Goal: Transaction & Acquisition: Purchase product/service

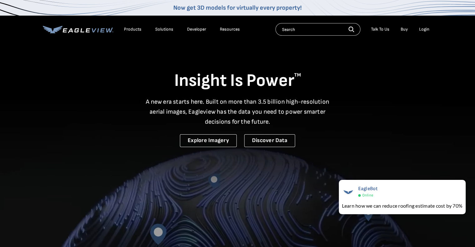
click at [422, 30] on div "Login" at bounding box center [424, 30] width 10 height 6
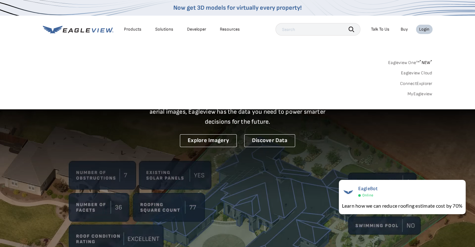
click at [421, 95] on link "MyEagleview" at bounding box center [419, 94] width 25 height 6
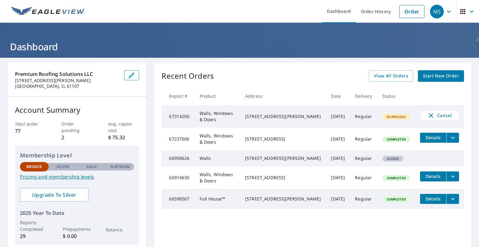
click at [442, 72] on span "Start New Order" at bounding box center [441, 76] width 36 height 8
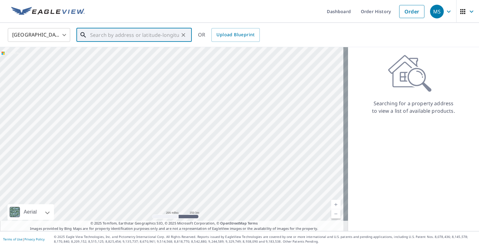
click at [149, 37] on input "text" at bounding box center [134, 34] width 89 height 17
paste input "1514 Whitney Boulevard Belvidere, IL 61008"
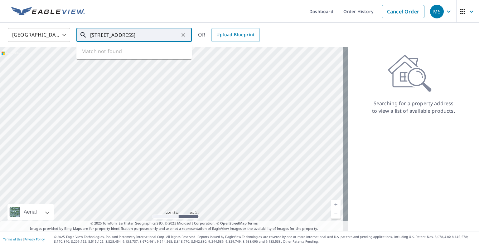
scroll to position [0, 16]
click at [134, 56] on span "1514 Whitney Blvd" at bounding box center [138, 52] width 98 height 7
type input "1514 Whitney Blvd Belvidere, IL 61008"
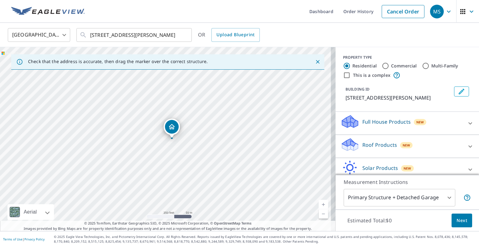
click at [438, 127] on div "Full House Products New" at bounding box center [402, 123] width 122 height 18
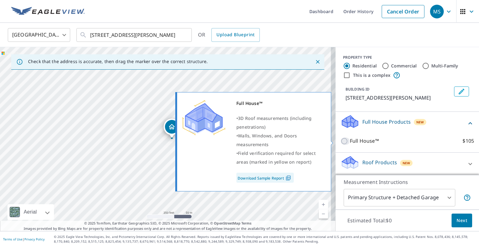
click at [342, 141] on input "Full House™ $105" at bounding box center [345, 140] width 9 height 7
checkbox input "true"
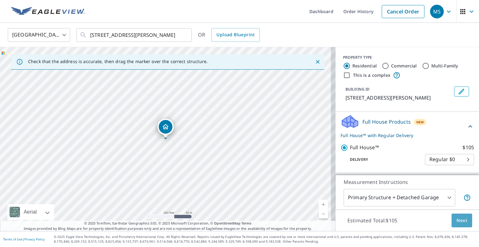
click at [457, 217] on span "Next" at bounding box center [462, 221] width 11 height 8
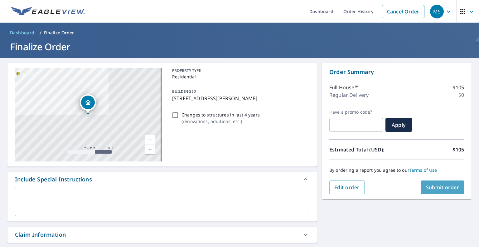
click at [444, 192] on button "Submit order" at bounding box center [442, 187] width 43 height 14
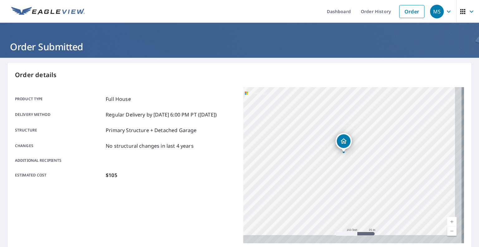
drag, startPoint x: 385, startPoint y: 156, endPoint x: 352, endPoint y: 107, distance: 58.4
click at [352, 107] on div "1514 Whitney Blvd Belvidere, IL 61008" at bounding box center [353, 165] width 221 height 156
